Goal: Information Seeking & Learning: Find specific fact

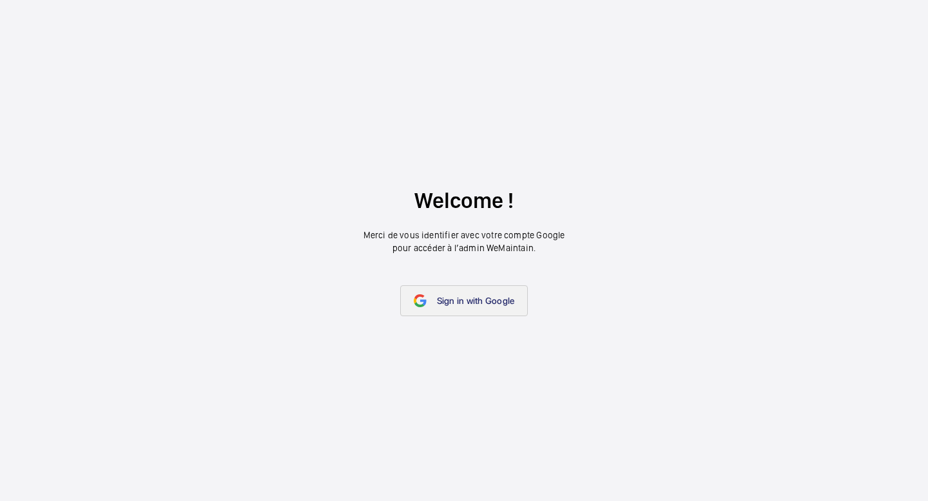
click at [470, 311] on link "Sign in with Google" at bounding box center [464, 301] width 128 height 31
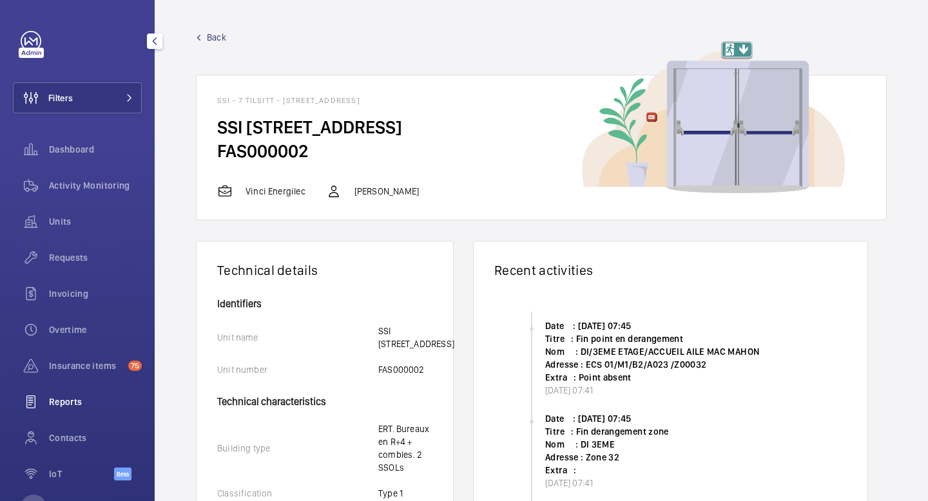
scroll to position [50, 0]
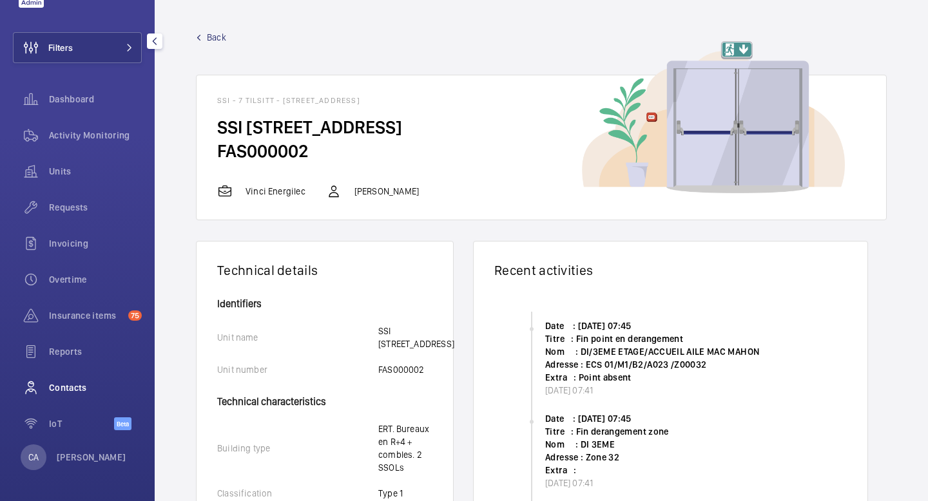
click at [84, 391] on span "Contacts" at bounding box center [95, 388] width 93 height 13
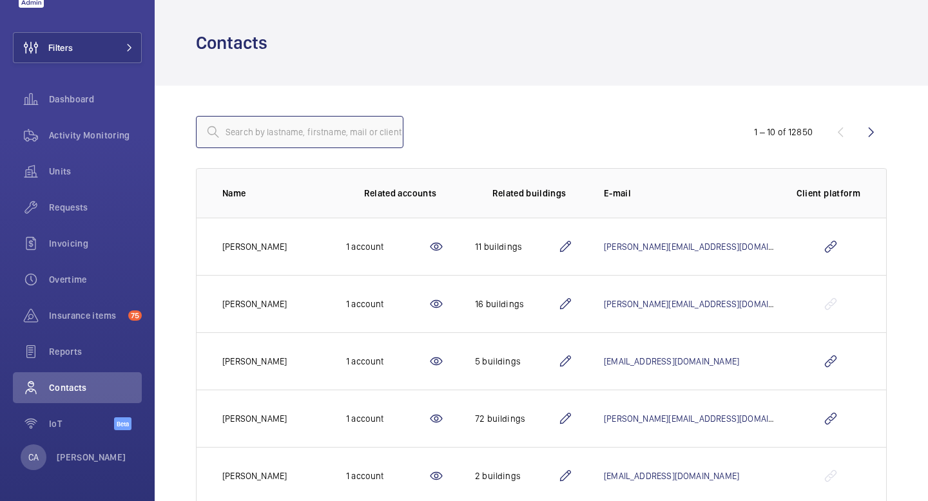
click at [268, 139] on input "text" at bounding box center [300, 132] width 208 height 32
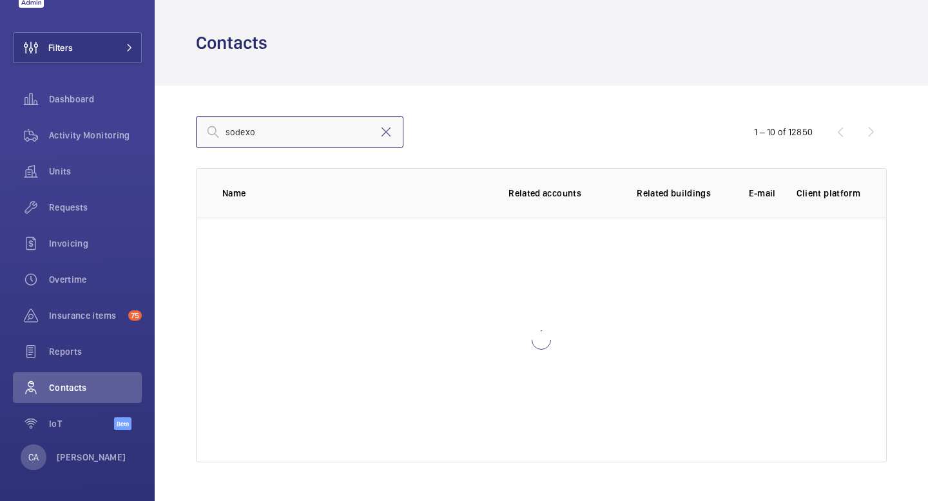
type input "sodexo"
